Goal: Transaction & Acquisition: Purchase product/service

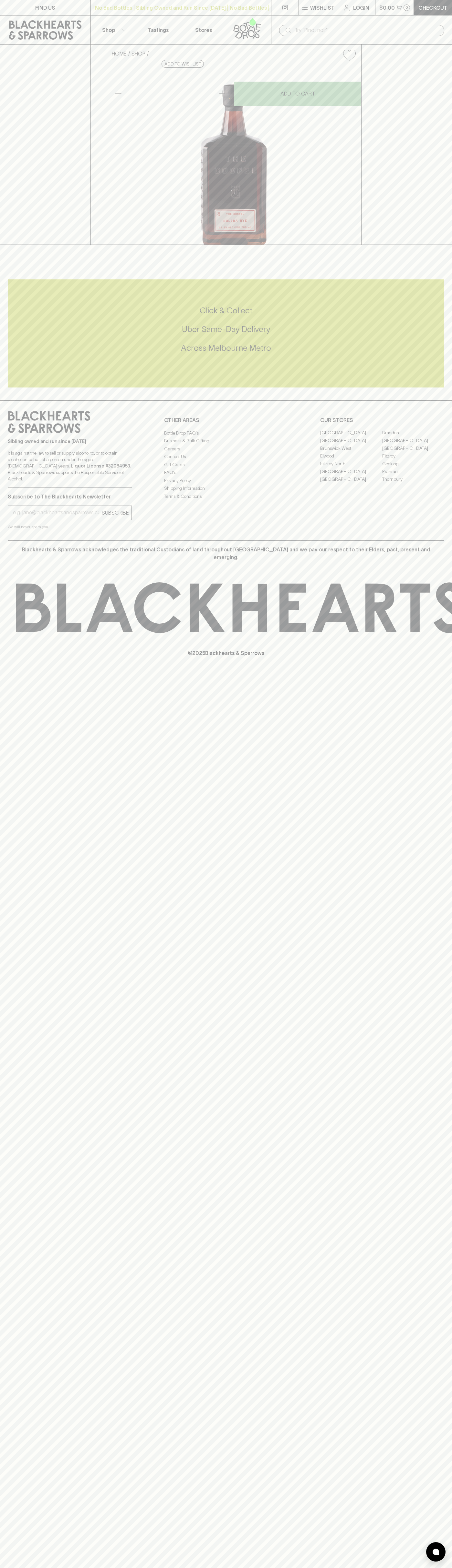
click at [374, 5] on link "Login" at bounding box center [356, 7] width 38 height 15
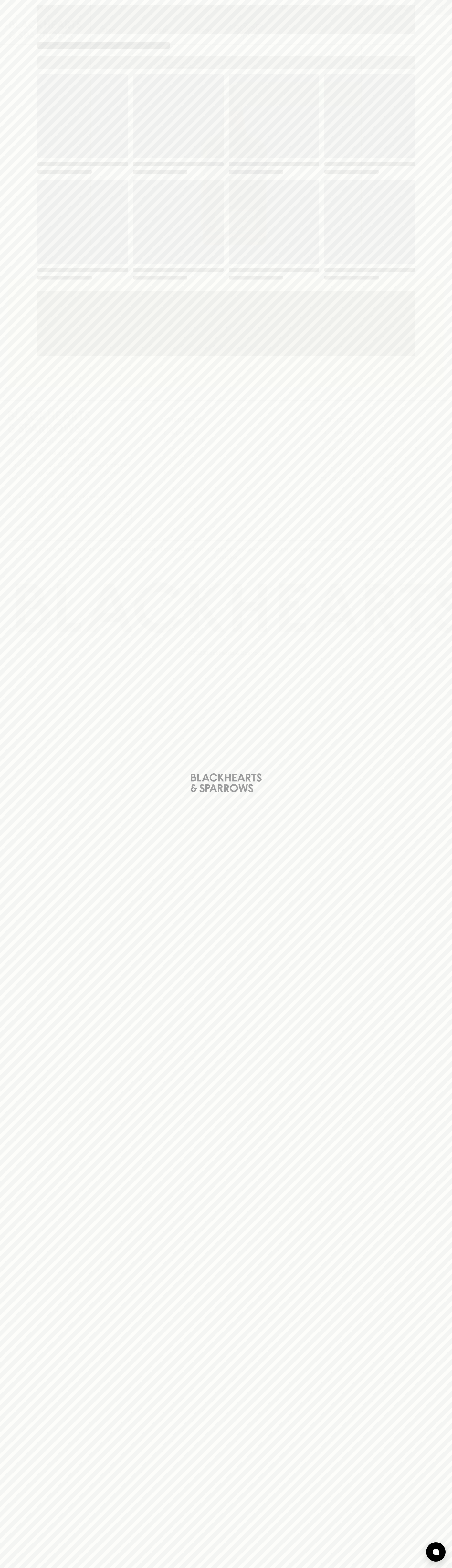
click at [74, 1567] on html "FIND US | No Bad Bottles | Sibling Owned and Run Since [DATE] | No Bad Bottles …" at bounding box center [226, 784] width 452 height 1568
click at [0, 917] on div "Loading" at bounding box center [226, 784] width 452 height 1568
